Goal: Find specific page/section: Find specific page/section

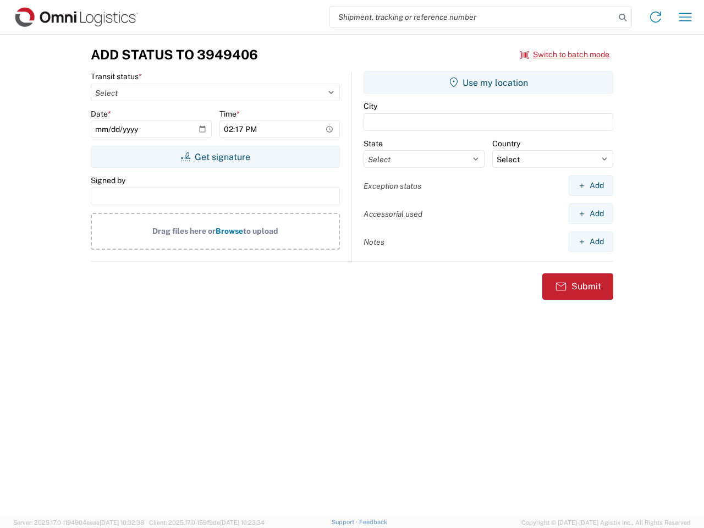
click at [472, 17] on input "search" at bounding box center [472, 17] width 285 height 21
click at [623, 18] on icon at bounding box center [622, 17] width 15 height 15
click at [656, 17] on icon at bounding box center [656, 17] width 18 height 18
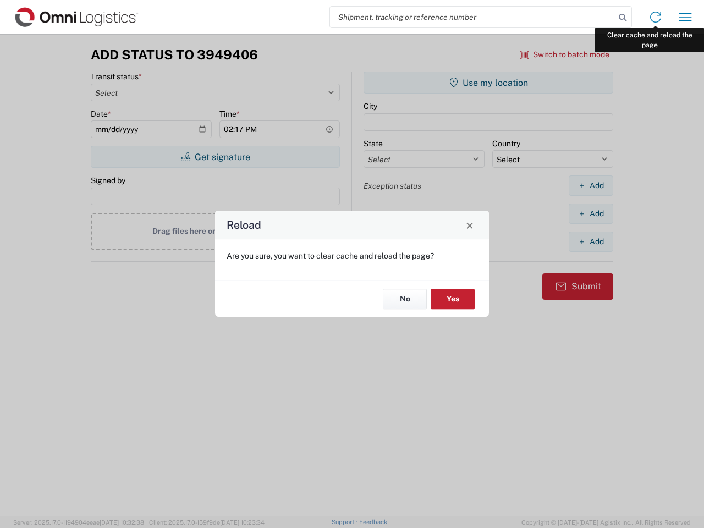
click at [685, 17] on div "Reload Are you sure, you want to clear cache and reload the page? No Yes" at bounding box center [352, 264] width 704 height 528
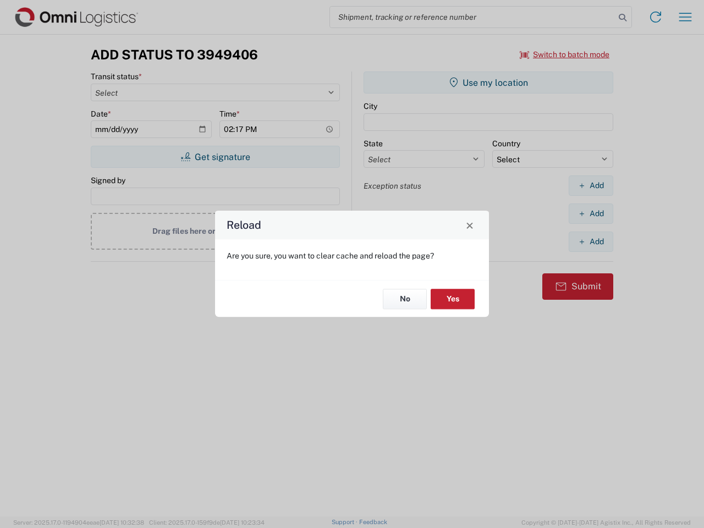
click at [565, 54] on div "Reload Are you sure, you want to clear cache and reload the page? No Yes" at bounding box center [352, 264] width 704 height 528
click at [215, 157] on div "Reload Are you sure, you want to clear cache and reload the page? No Yes" at bounding box center [352, 264] width 704 height 528
click at [488, 83] on div "Reload Are you sure, you want to clear cache and reload the page? No Yes" at bounding box center [352, 264] width 704 height 528
click at [591, 185] on div "Reload Are you sure, you want to clear cache and reload the page? No Yes" at bounding box center [352, 264] width 704 height 528
click at [591, 213] on div "Reload Are you sure, you want to clear cache and reload the page? No Yes" at bounding box center [352, 264] width 704 height 528
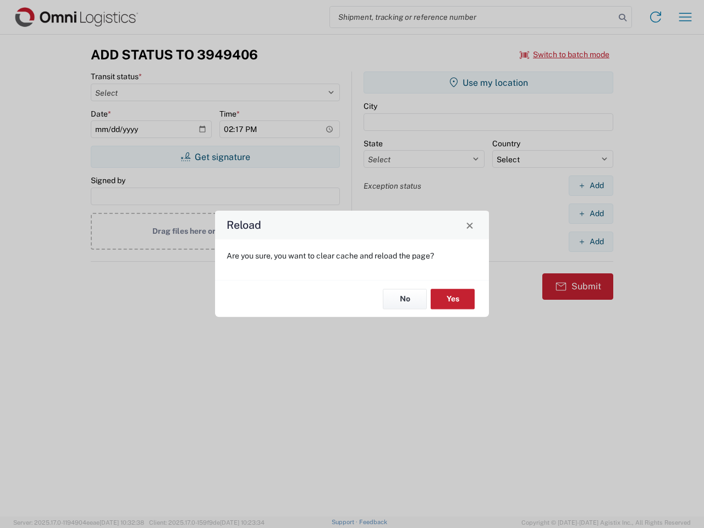
click at [591, 241] on div "Reload Are you sure, you want to clear cache and reload the page? No Yes" at bounding box center [352, 264] width 704 height 528
